Goal: Transaction & Acquisition: Purchase product/service

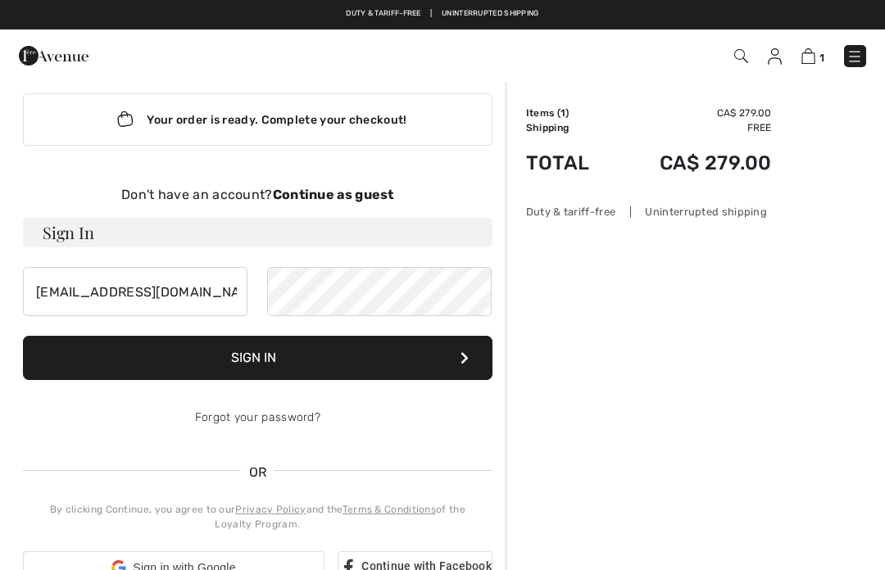
scroll to position [20, 0]
click at [46, 58] on img at bounding box center [54, 55] width 70 height 33
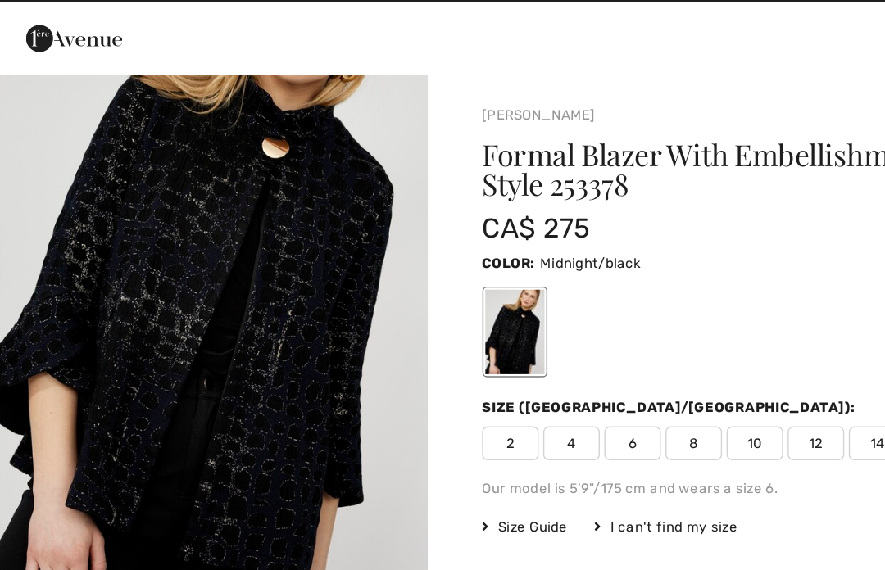
scroll to position [84, 0]
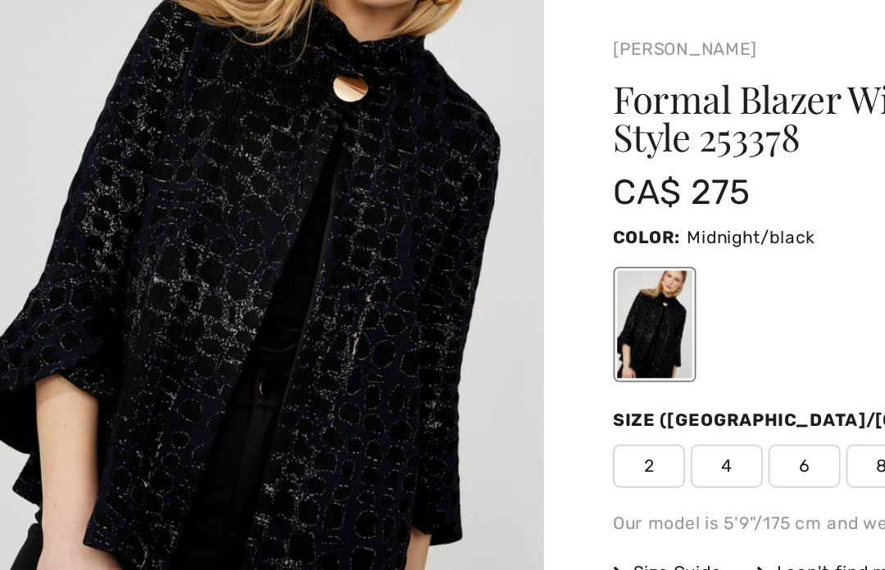
click at [193, 211] on img "1 / 7" at bounding box center [155, 229] width 310 height 464
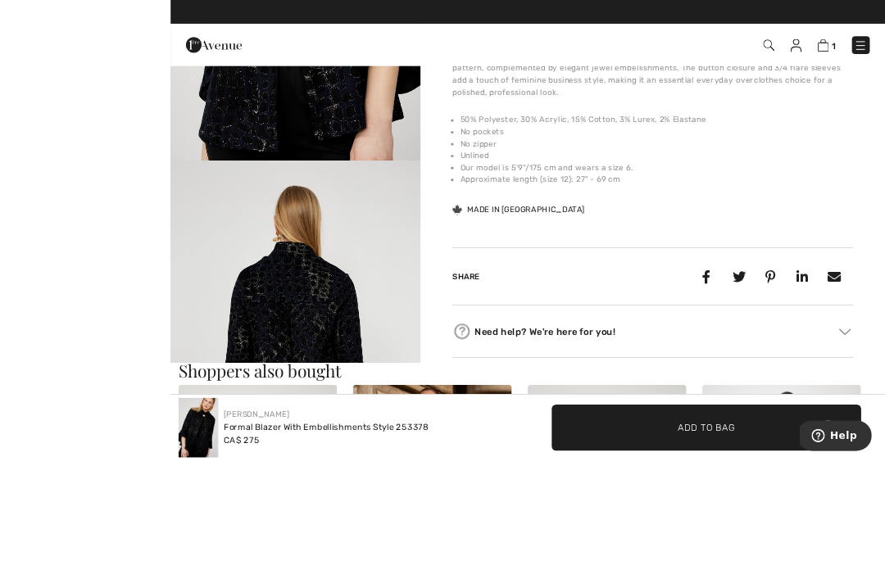
scroll to position [1248, 0]
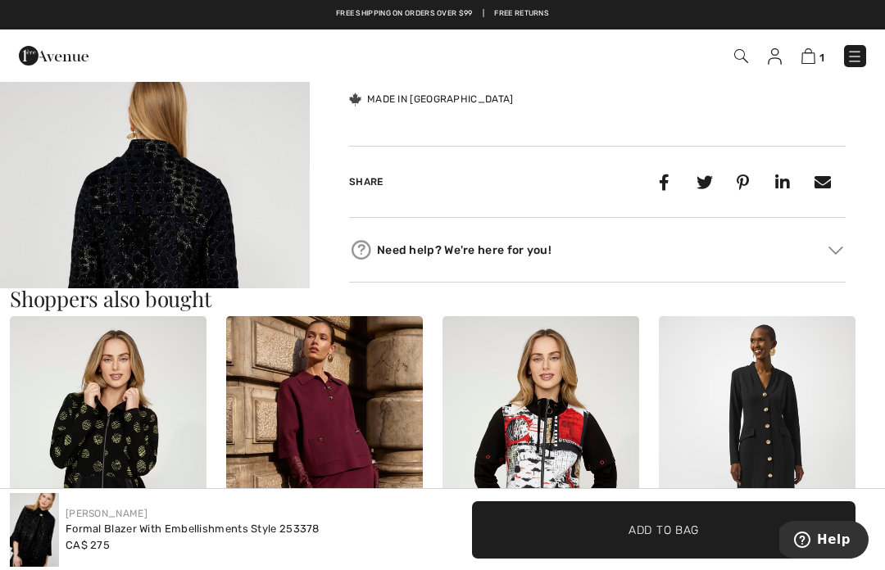
click at [258, 221] on img "4 / 7" at bounding box center [155, 271] width 310 height 464
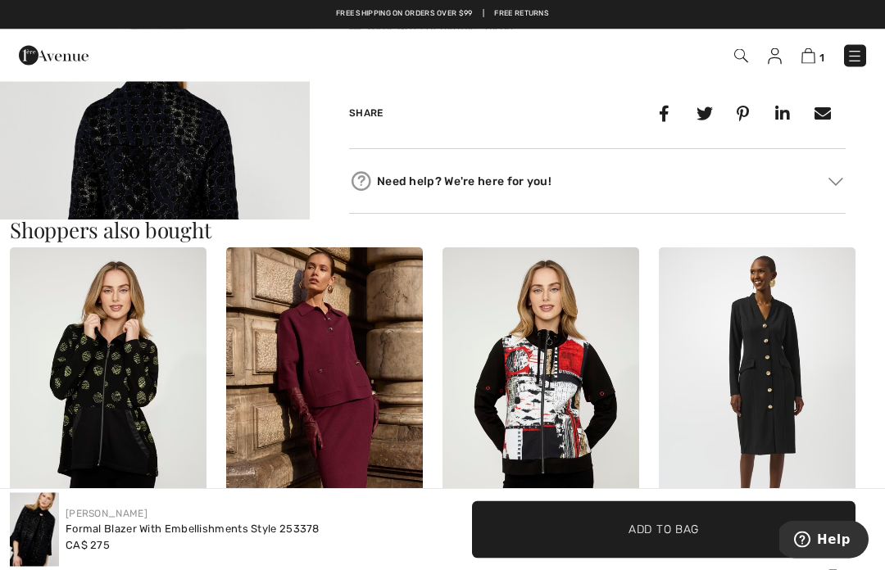
scroll to position [1316, 0]
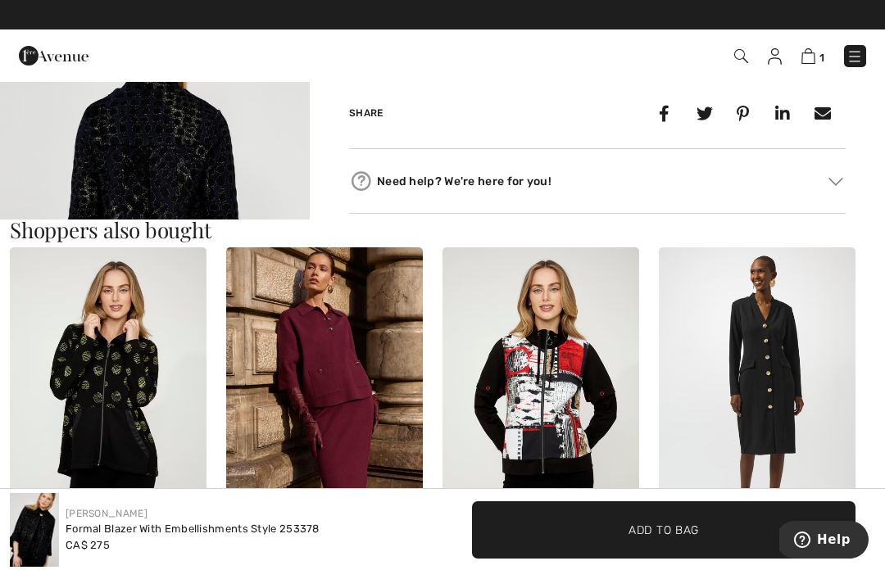
click at [553, 429] on img at bounding box center [540, 394] width 197 height 295
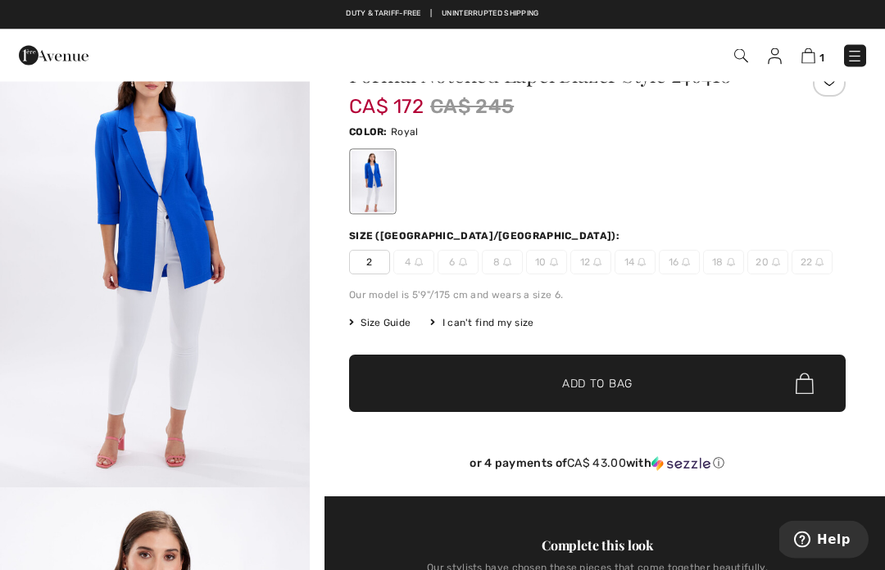
scroll to position [22, 0]
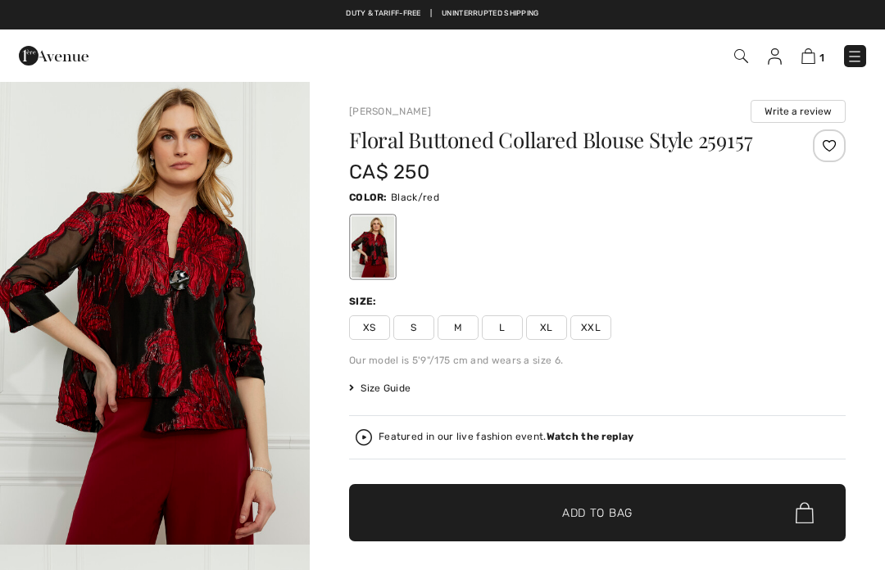
checkbox input "true"
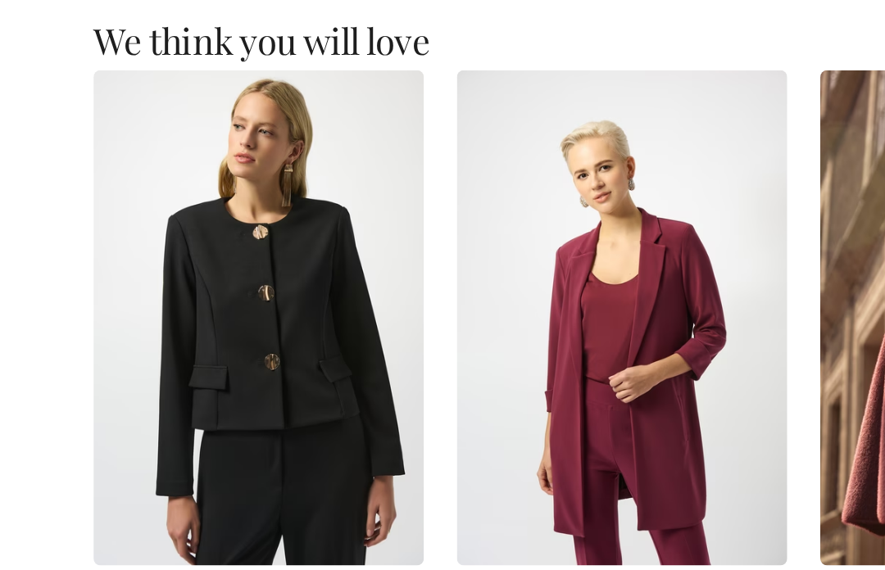
scroll to position [1286, 0]
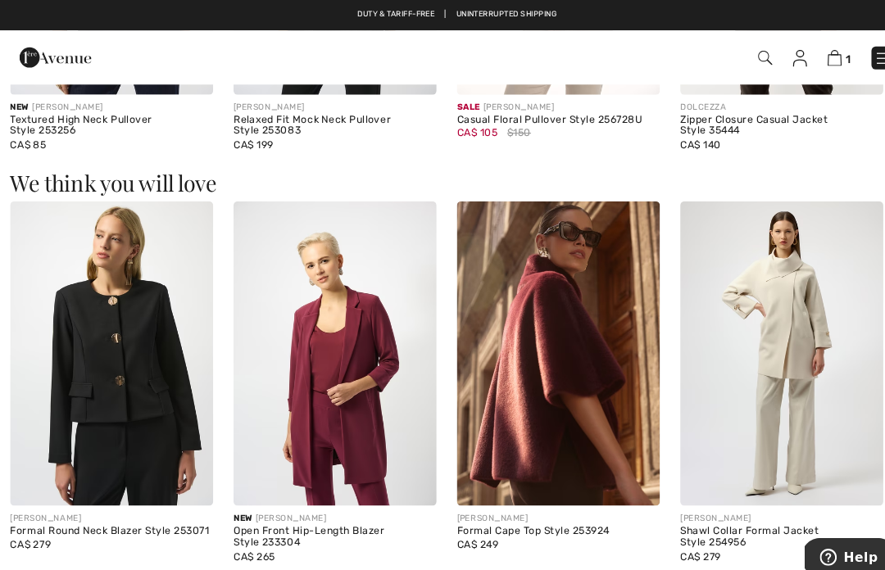
click at [596, 394] on img at bounding box center [540, 342] width 197 height 295
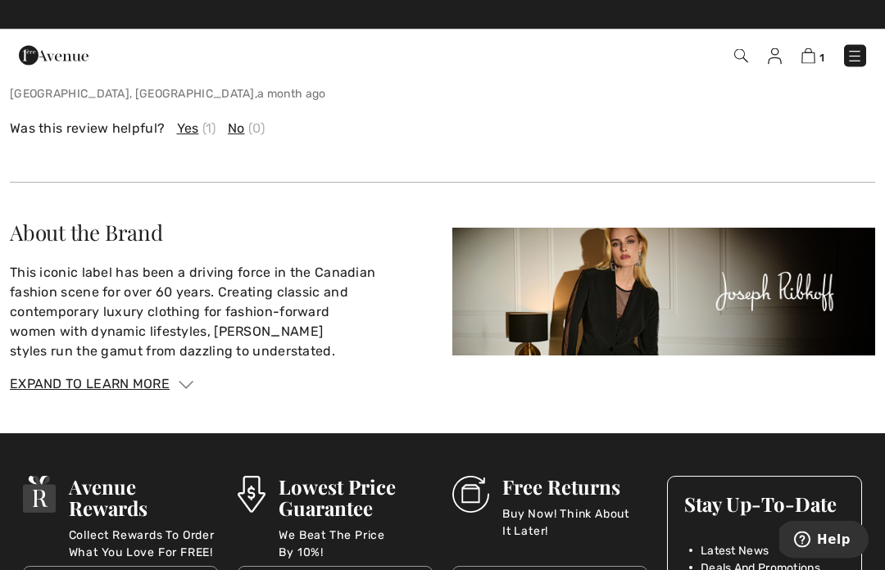
scroll to position [2404, 0]
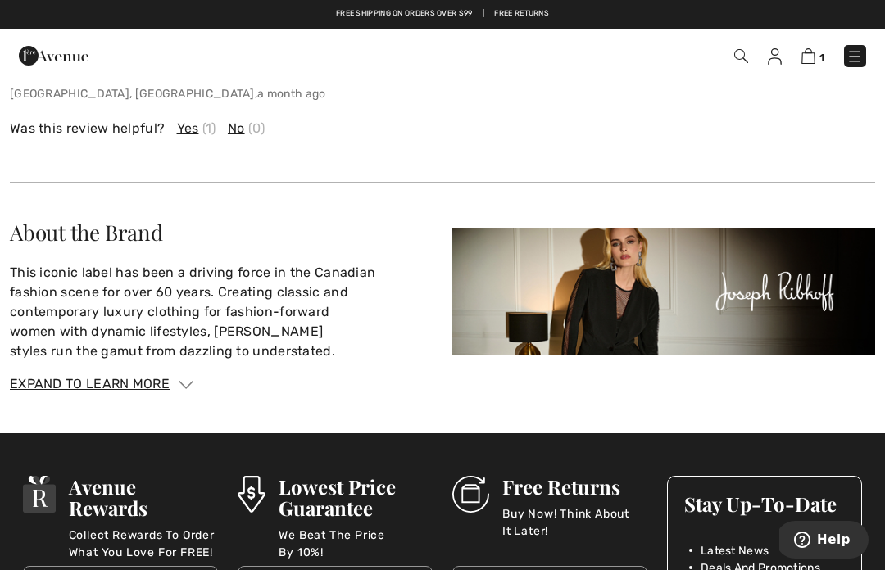
click at [189, 381] on img at bounding box center [186, 385] width 15 height 8
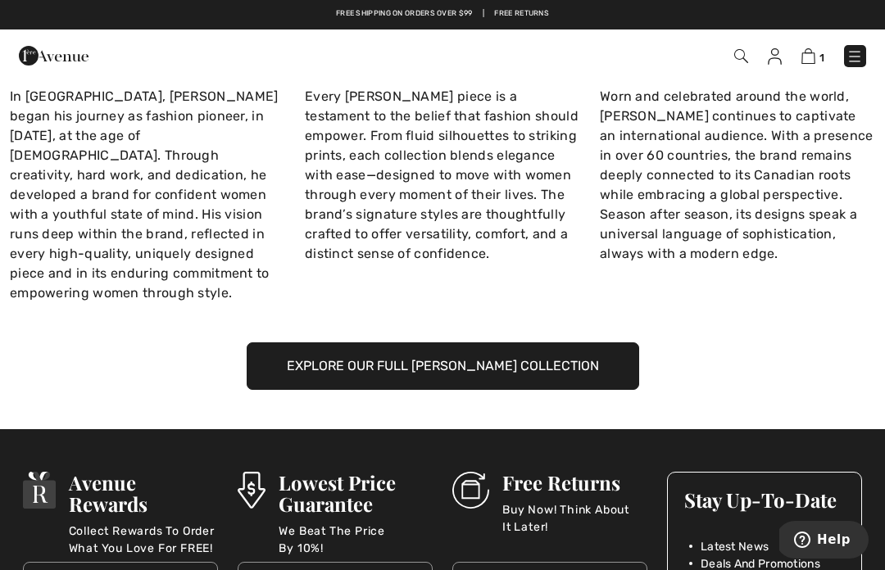
scroll to position [2927, 0]
click at [585, 343] on button "Explore Our Full Joseph Ribkoff Collection" at bounding box center [443, 367] width 392 height 48
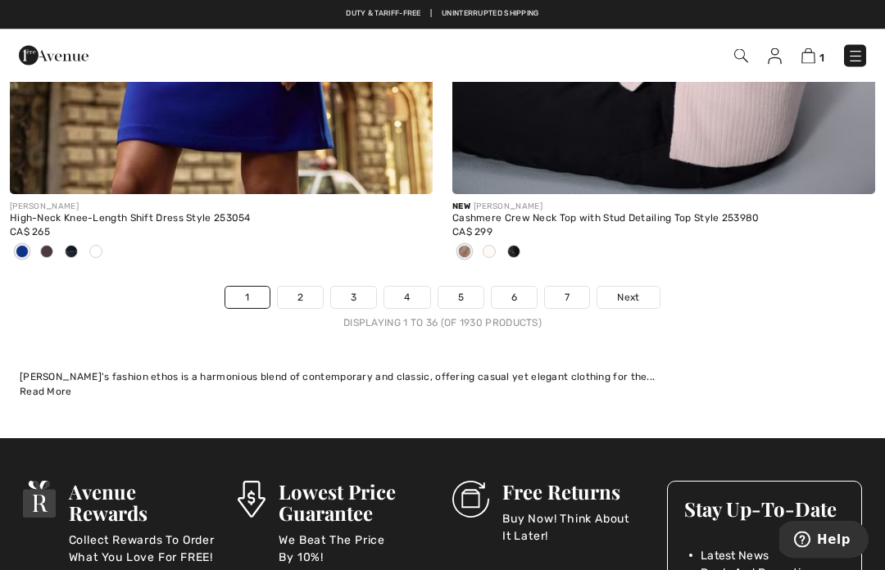
scroll to position [13485, 0]
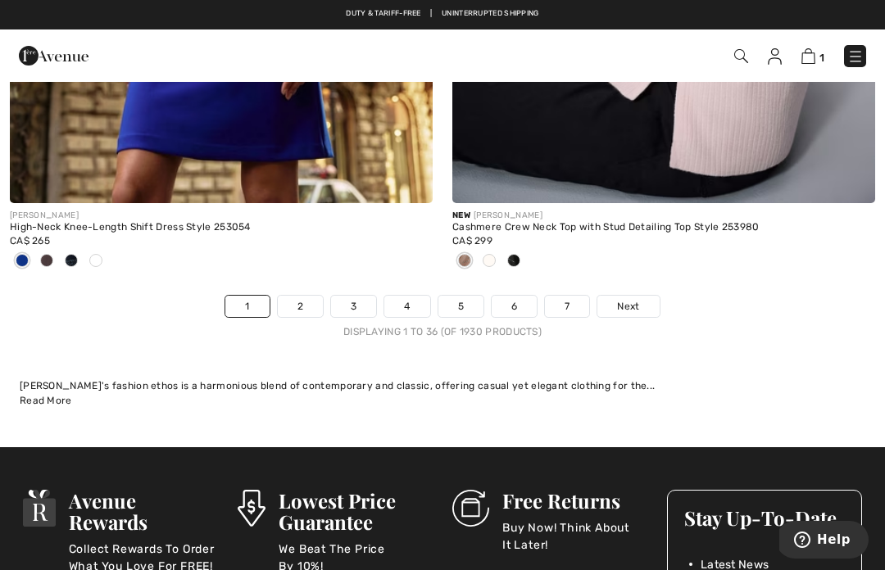
click at [635, 301] on span "Next" at bounding box center [628, 306] width 22 height 15
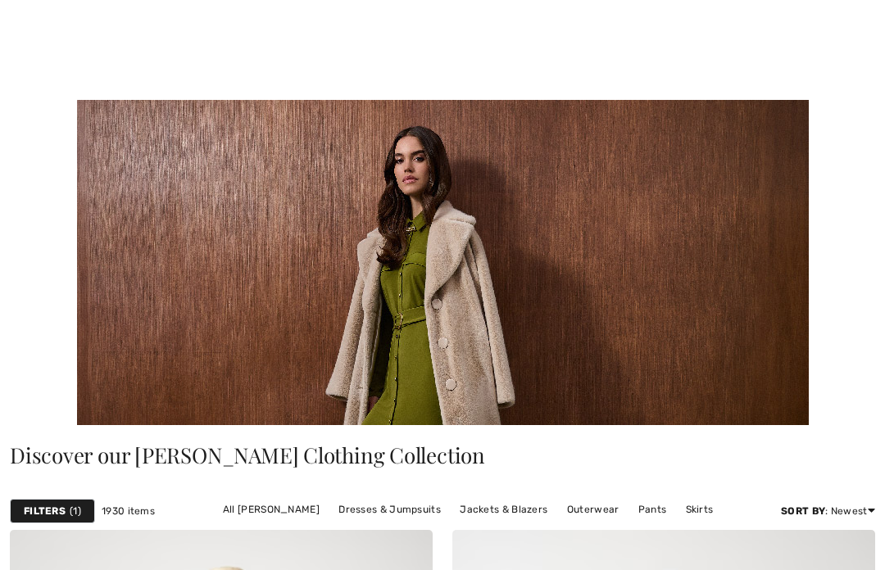
checkbox input "true"
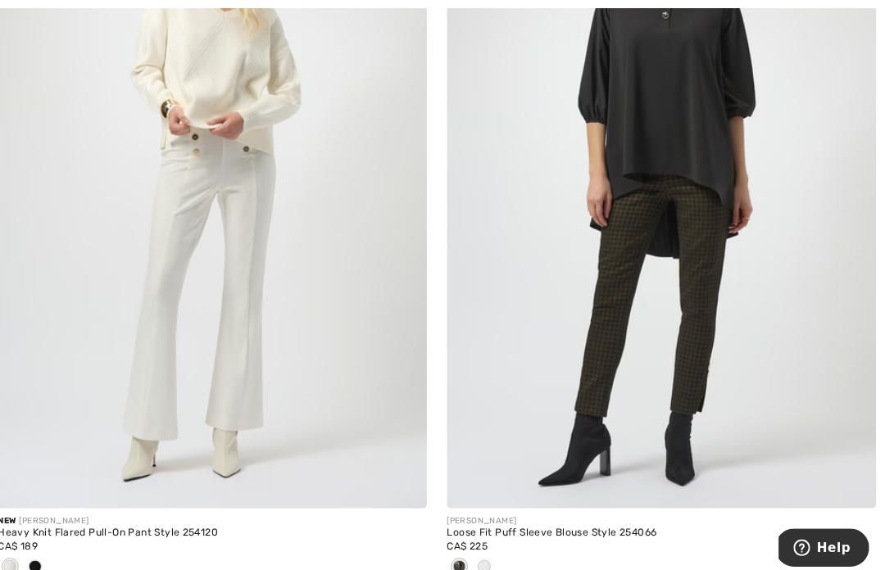
scroll to position [1389, 0]
